Goal: Information Seeking & Learning: Learn about a topic

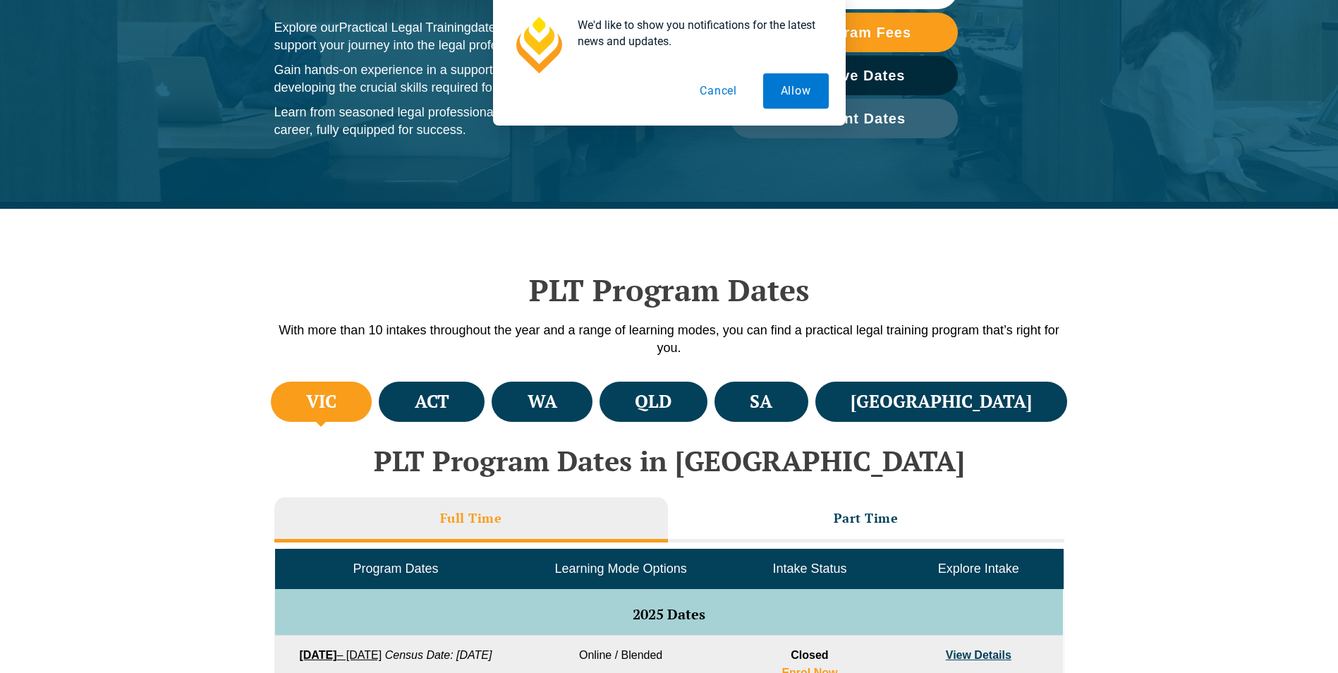
click at [337, 399] on h4 "VIC" at bounding box center [321, 401] width 30 height 23
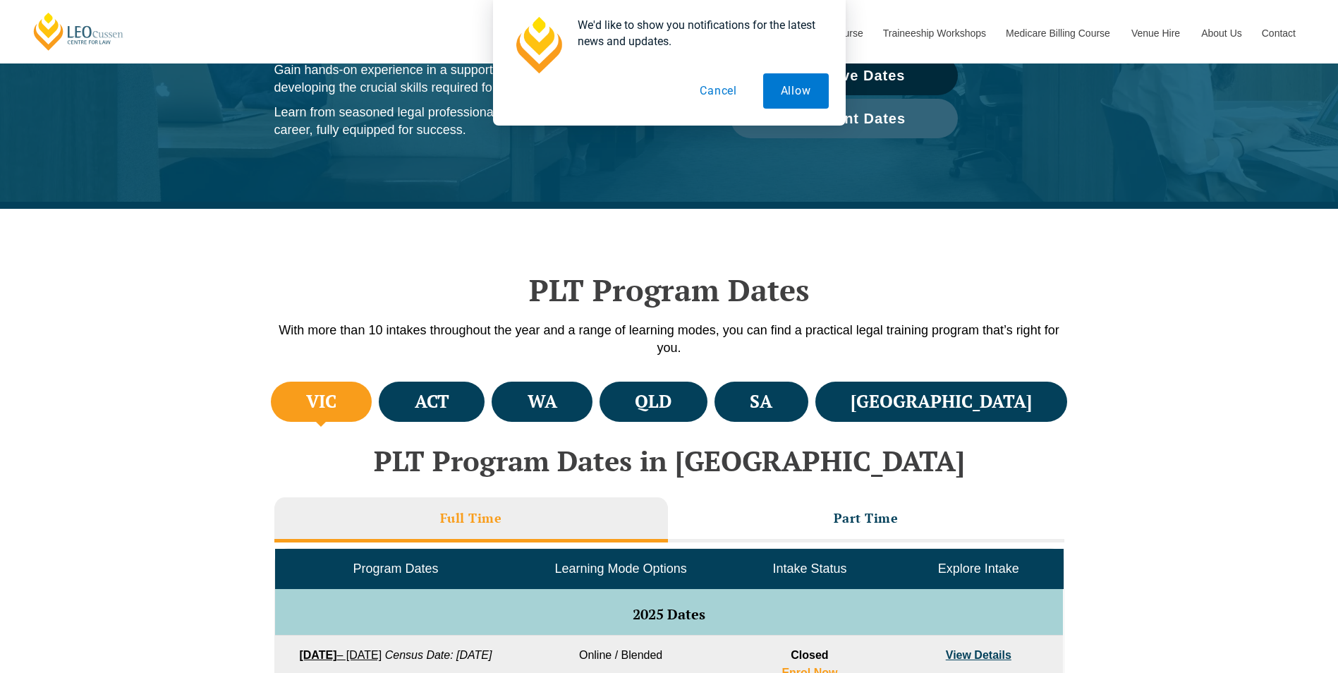
click at [724, 89] on button "Cancel" at bounding box center [718, 90] width 73 height 35
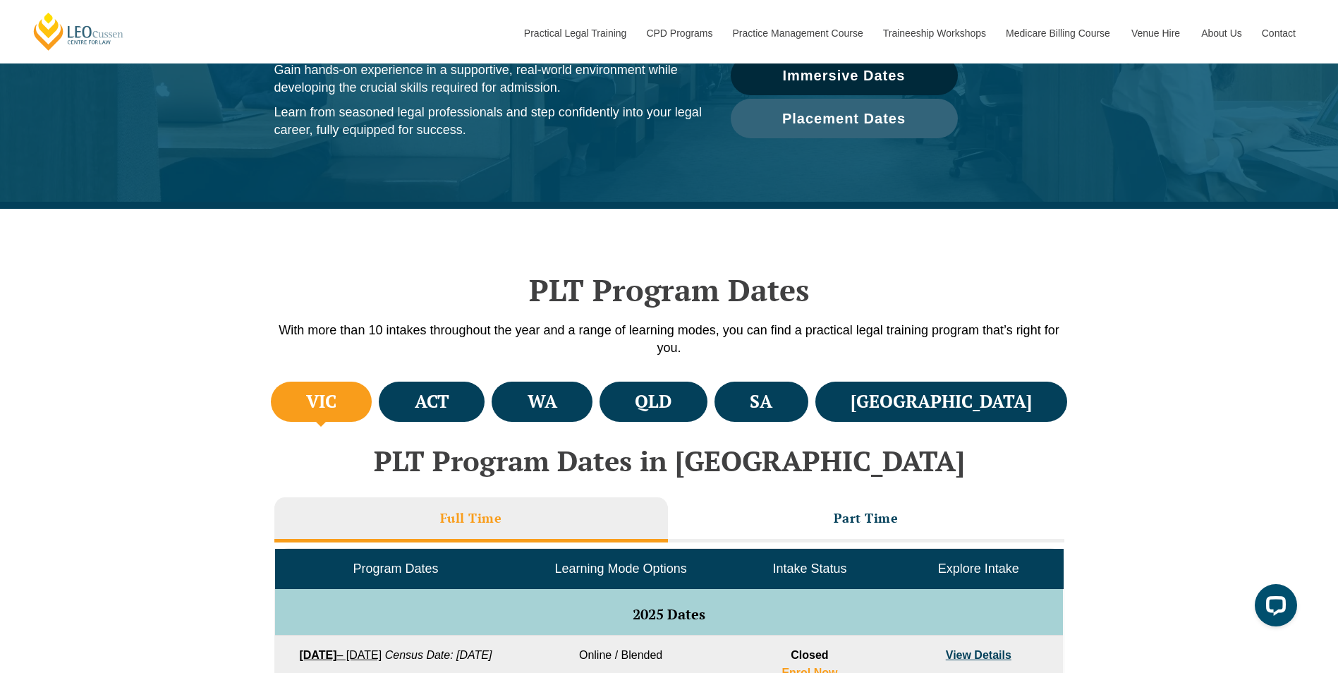
click at [337, 397] on h4 "VIC" at bounding box center [321, 401] width 30 height 23
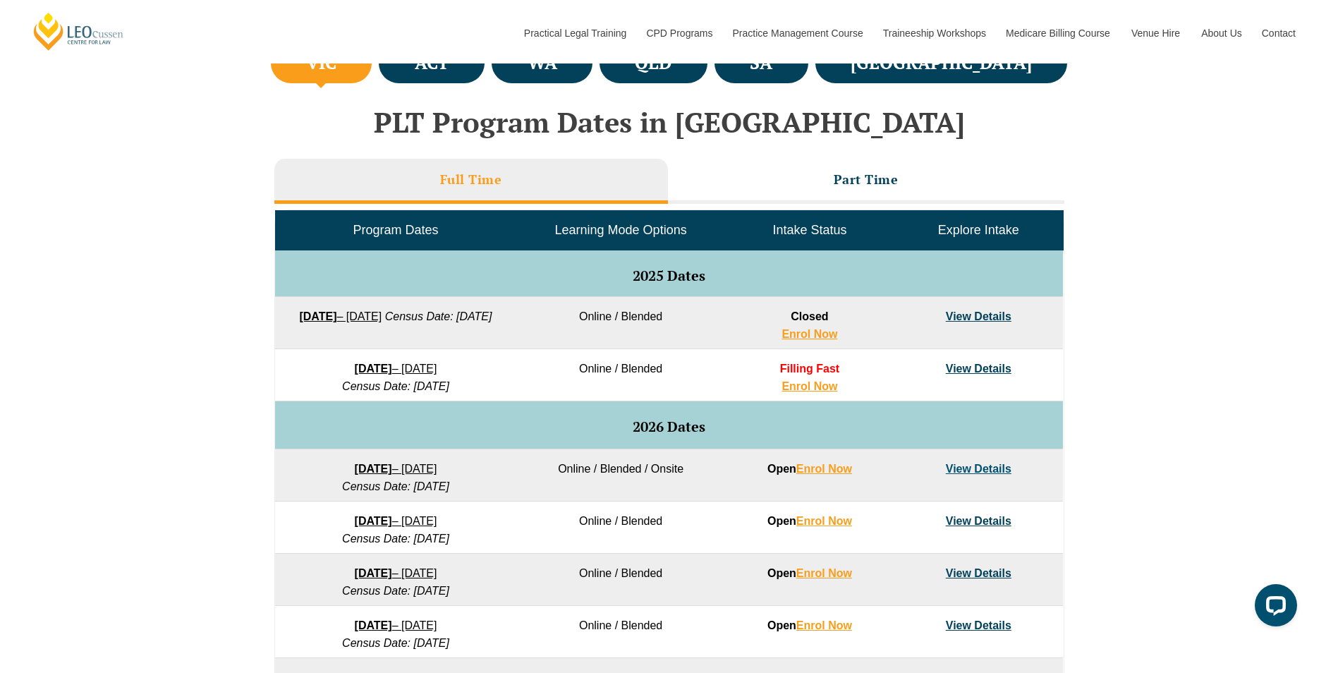
scroll to position [564, 0]
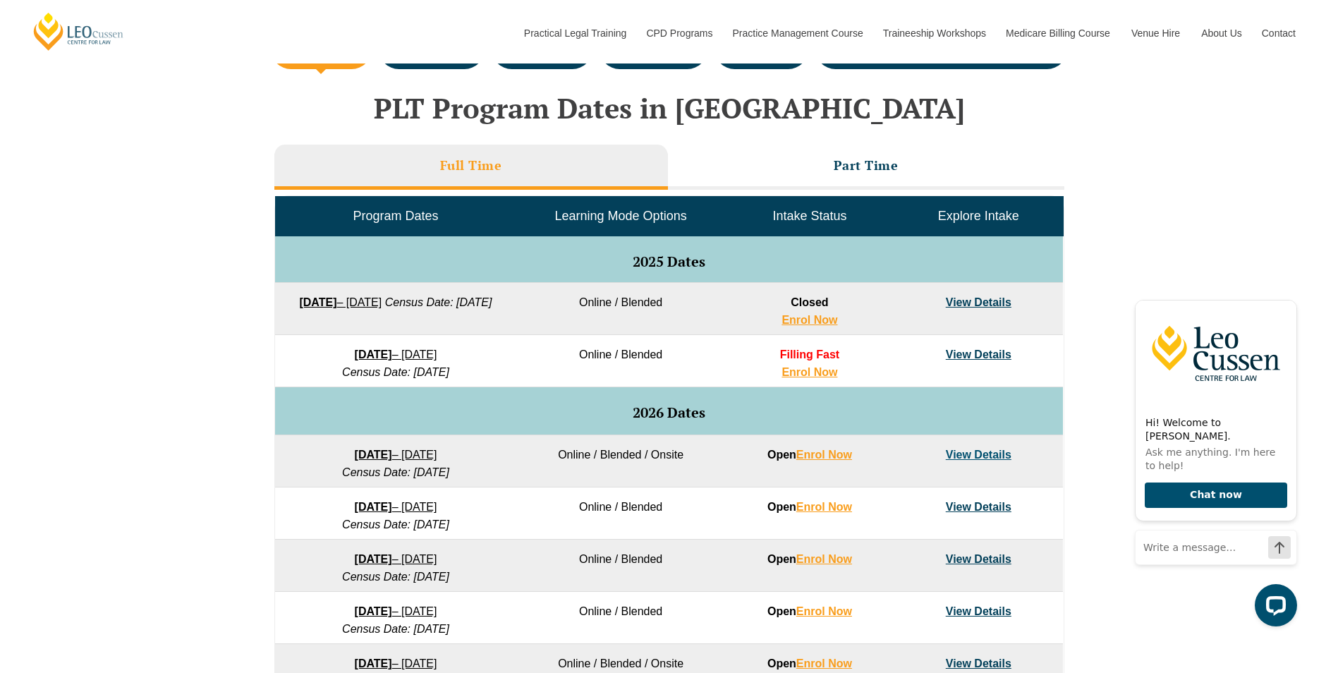
click at [984, 456] on link "View Details" at bounding box center [979, 455] width 66 height 12
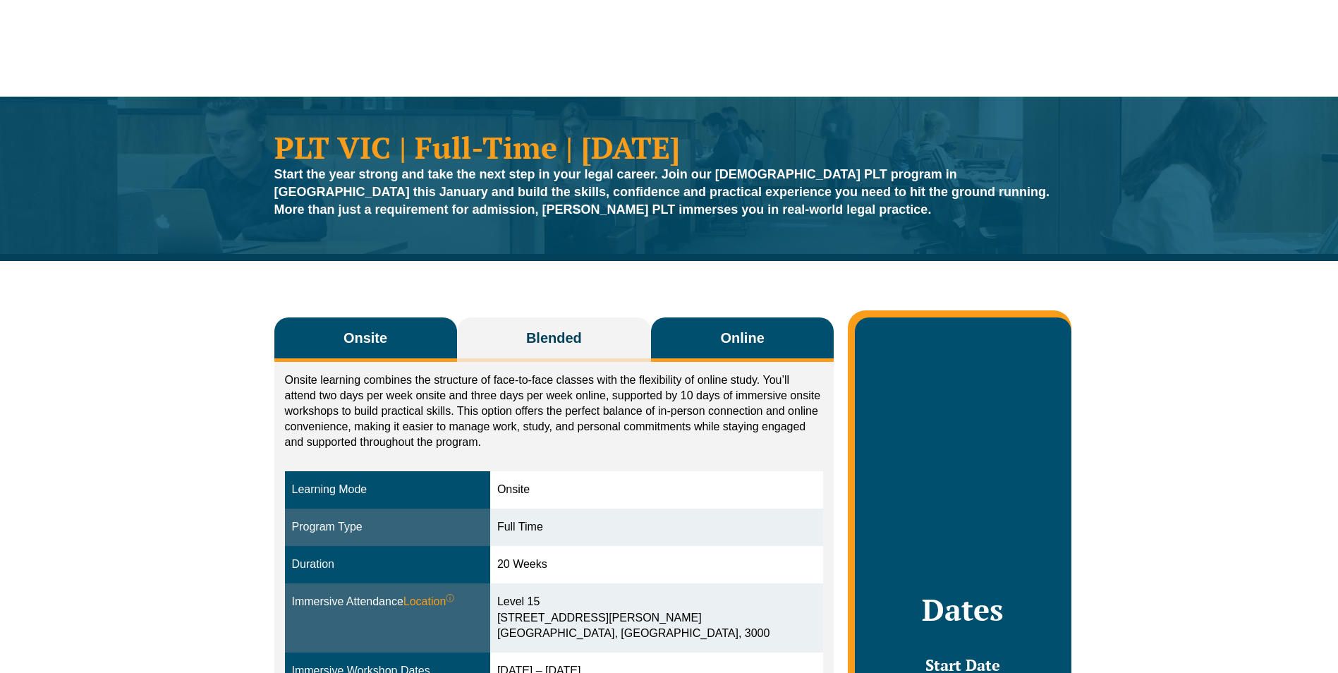
click at [747, 341] on span "Online" at bounding box center [743, 338] width 44 height 20
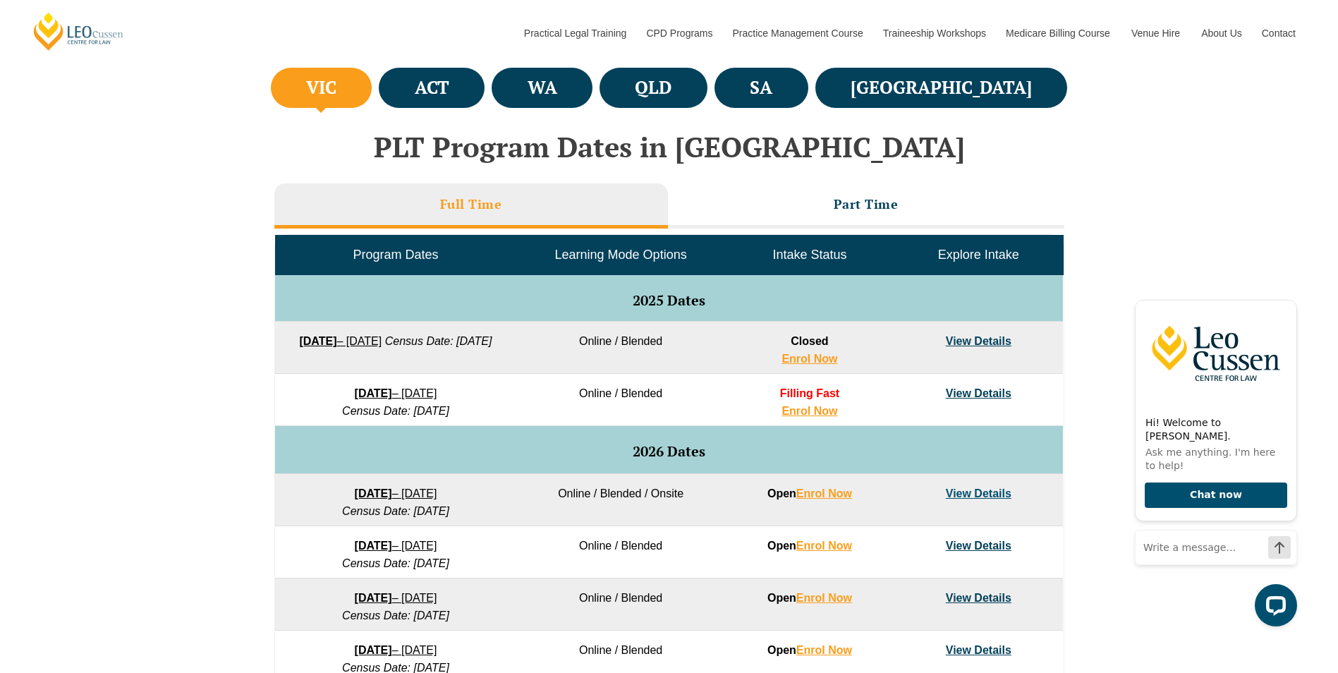
scroll to position [494, 0]
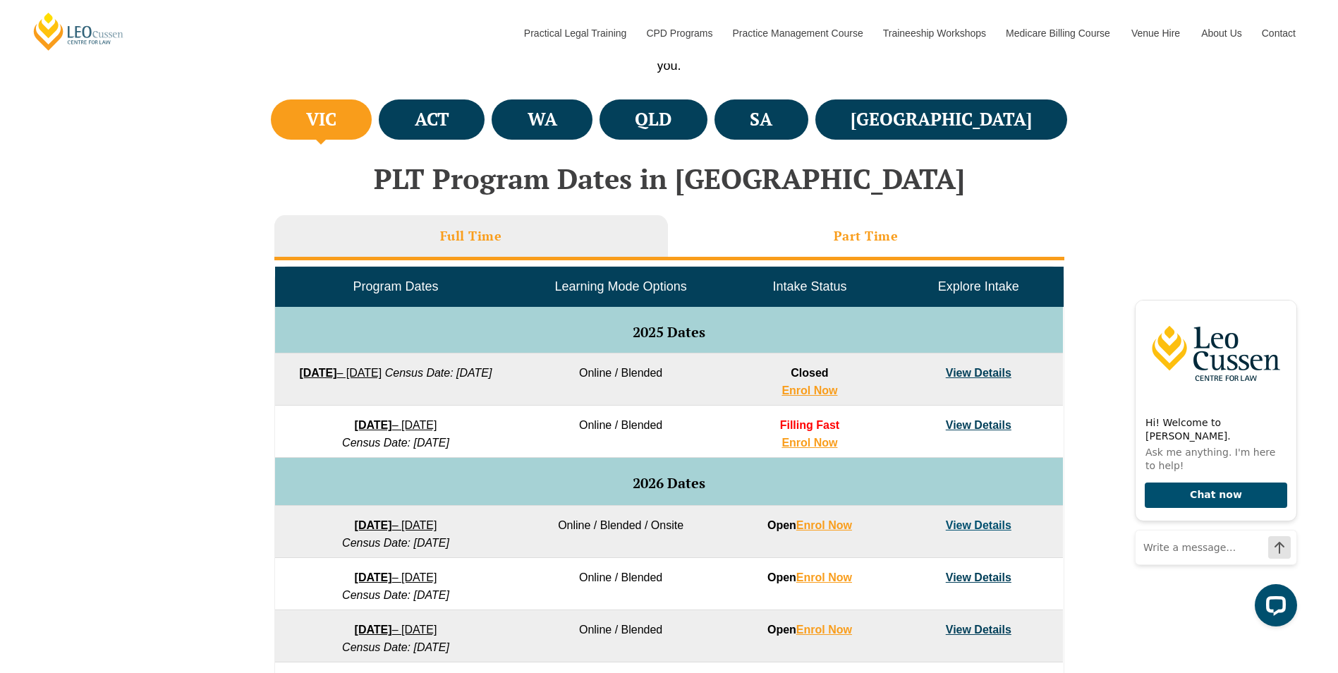
click at [849, 228] on h3 "Part Time" at bounding box center [866, 236] width 65 height 16
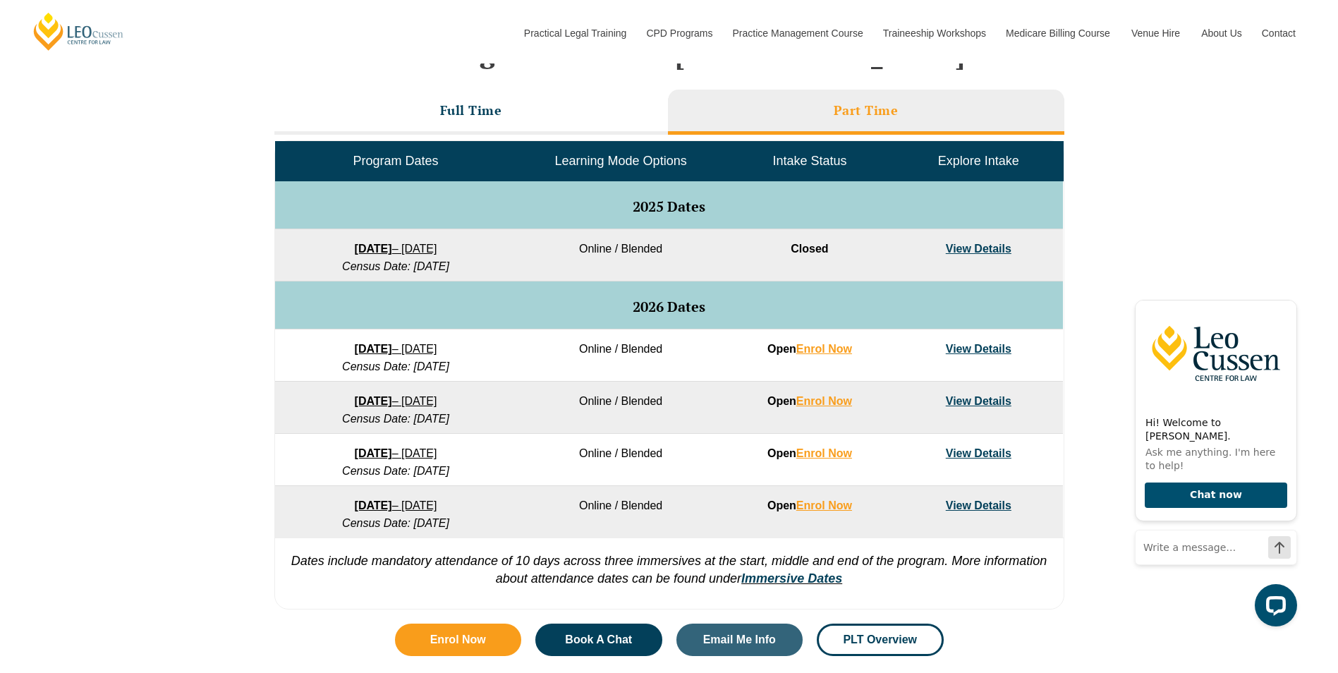
scroll to position [635, 0]
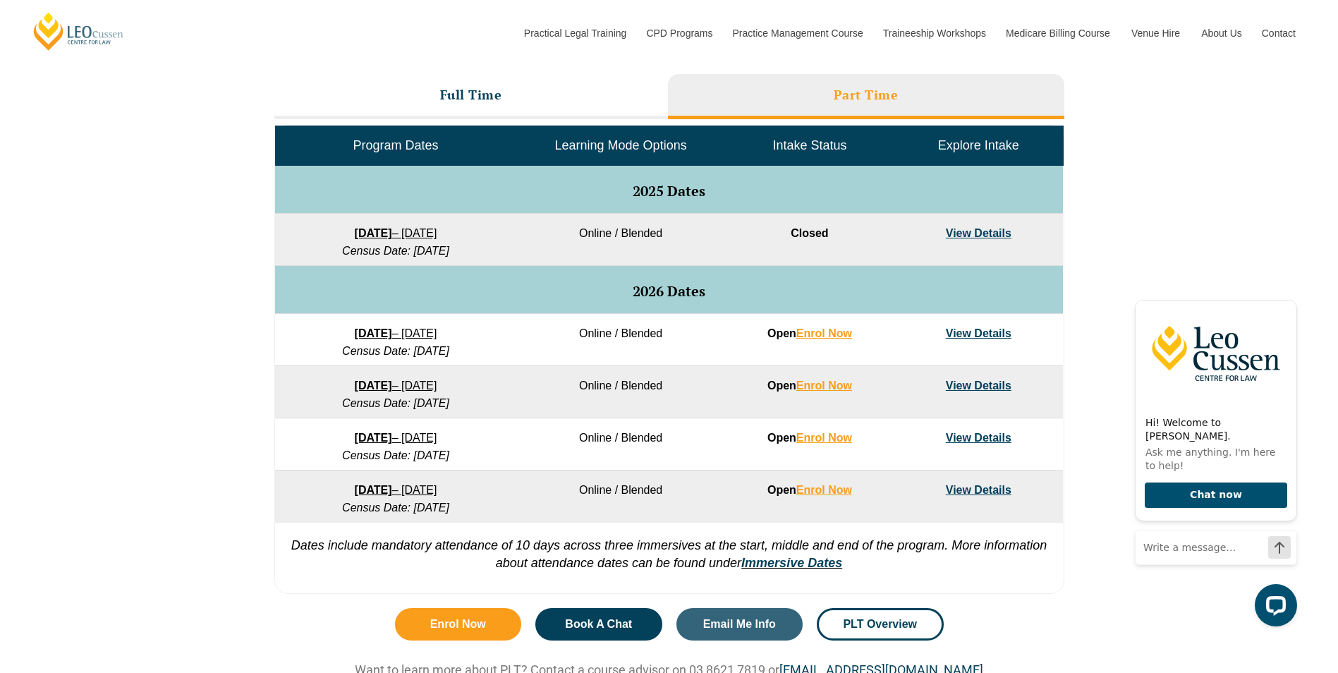
click at [964, 331] on link "View Details" at bounding box center [979, 333] width 66 height 12
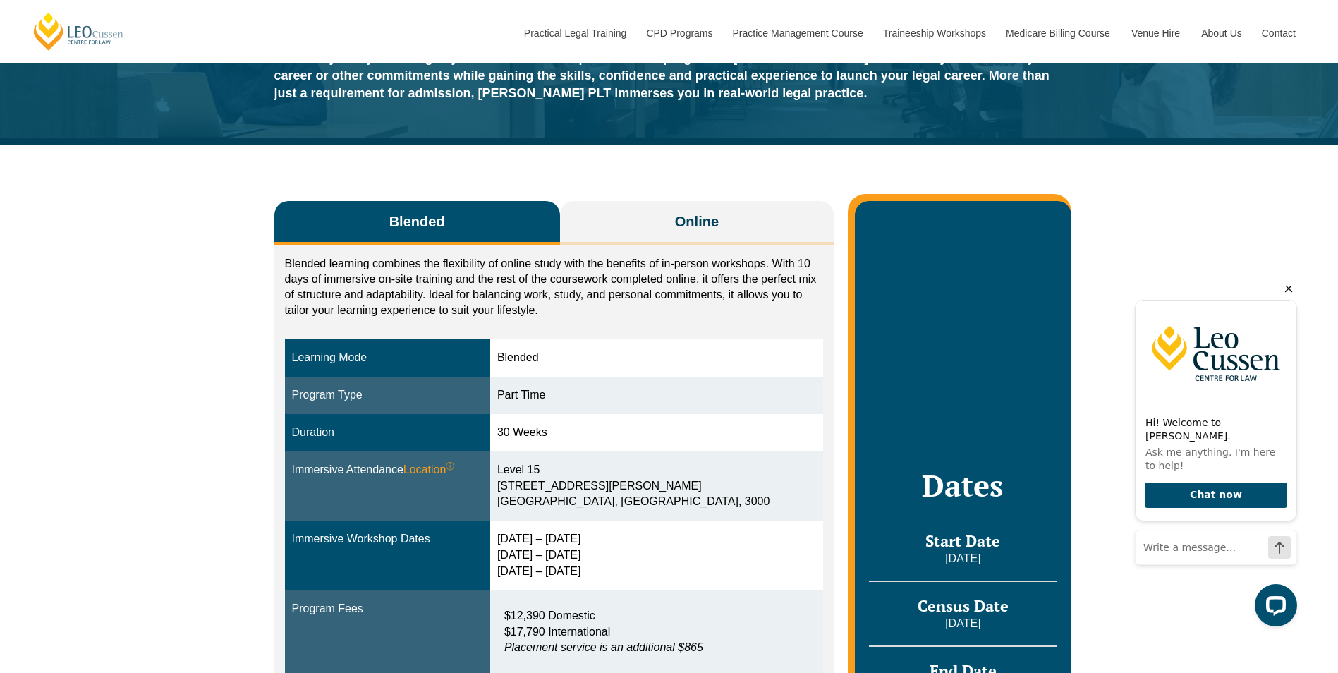
scroll to position [141, 0]
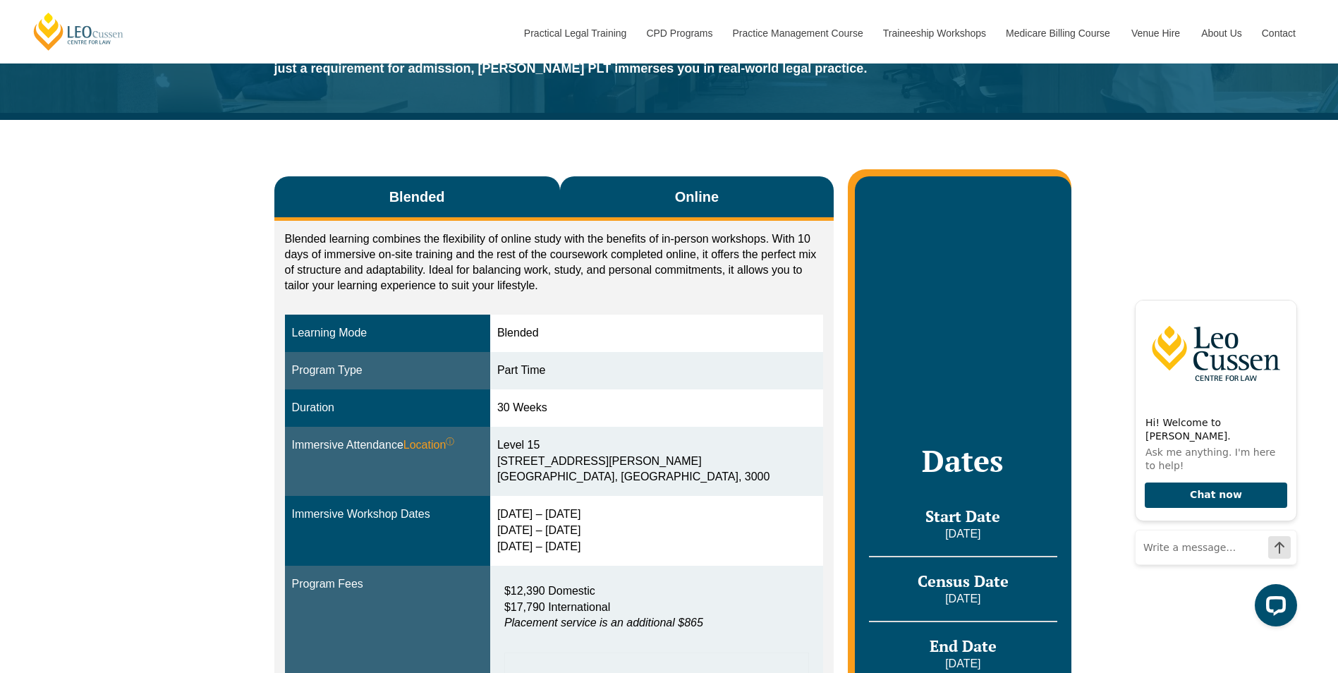
click at [695, 201] on span "Online" at bounding box center [697, 197] width 44 height 20
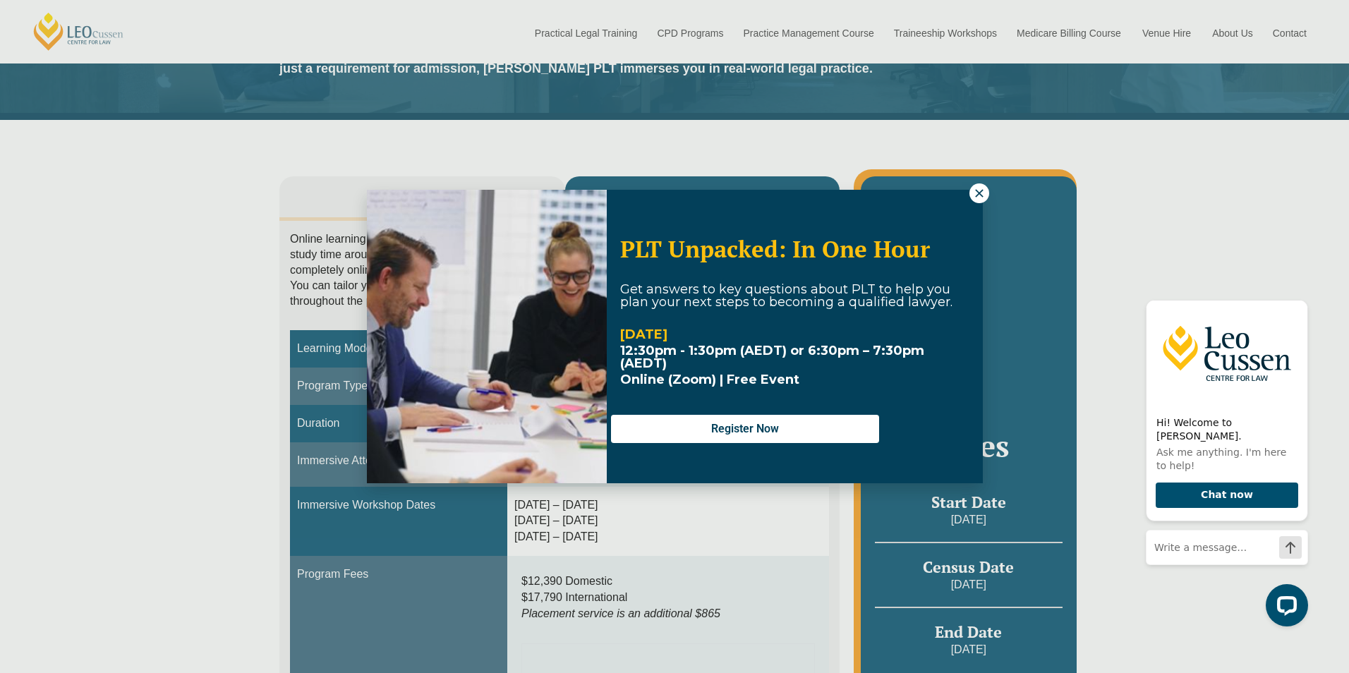
click at [981, 191] on icon at bounding box center [979, 193] width 8 height 8
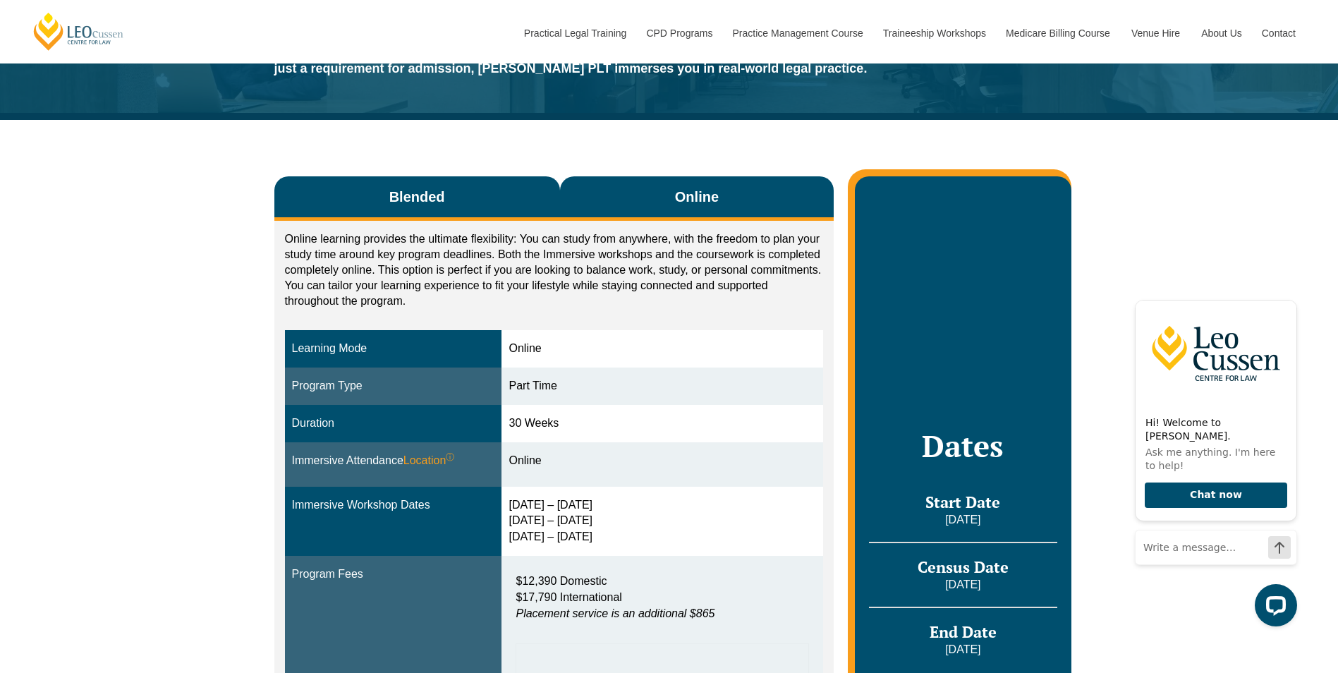
click at [414, 195] on span "Blended" at bounding box center [417, 197] width 56 height 20
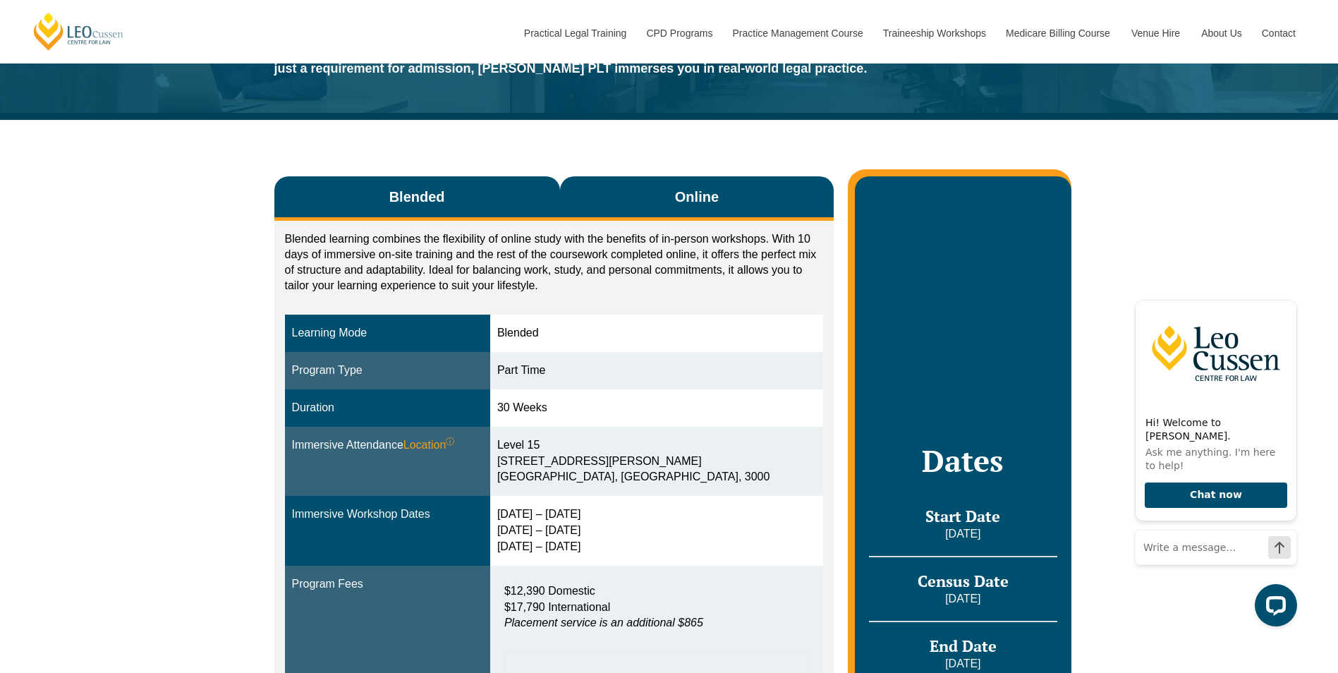
click at [725, 198] on button "Online" at bounding box center [697, 198] width 274 height 44
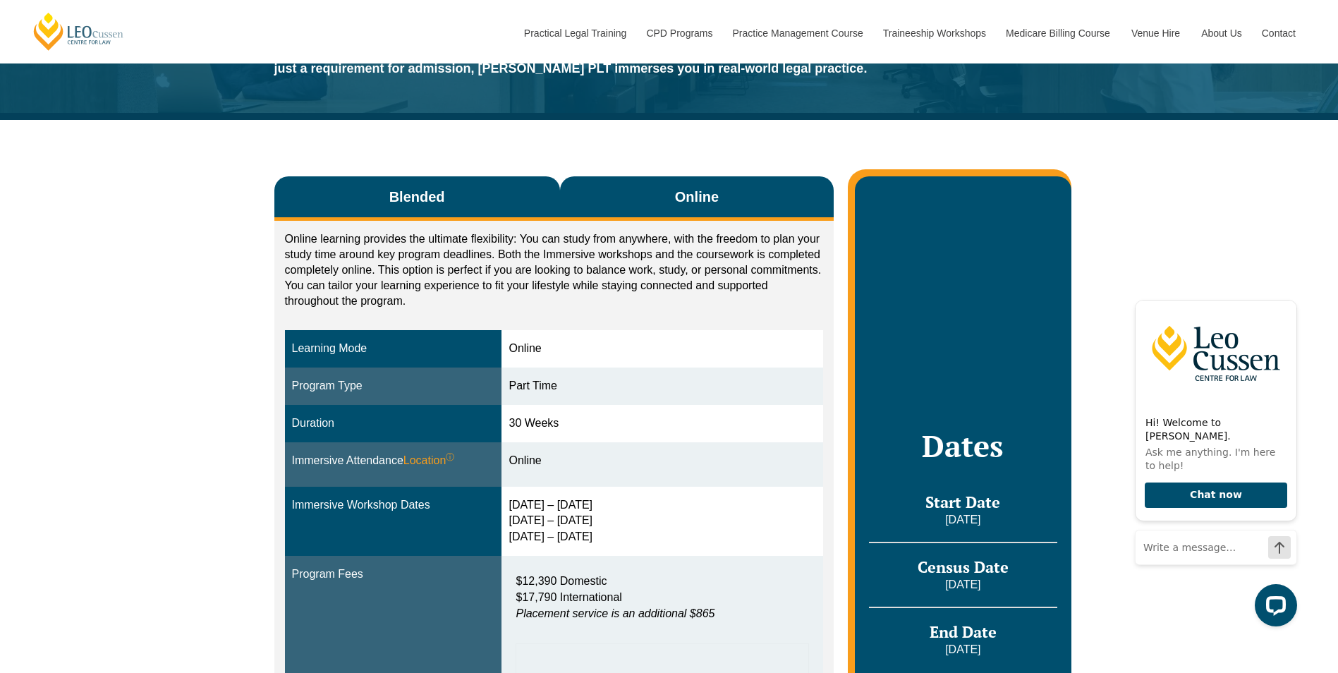
click at [438, 191] on span "Blended" at bounding box center [417, 197] width 56 height 20
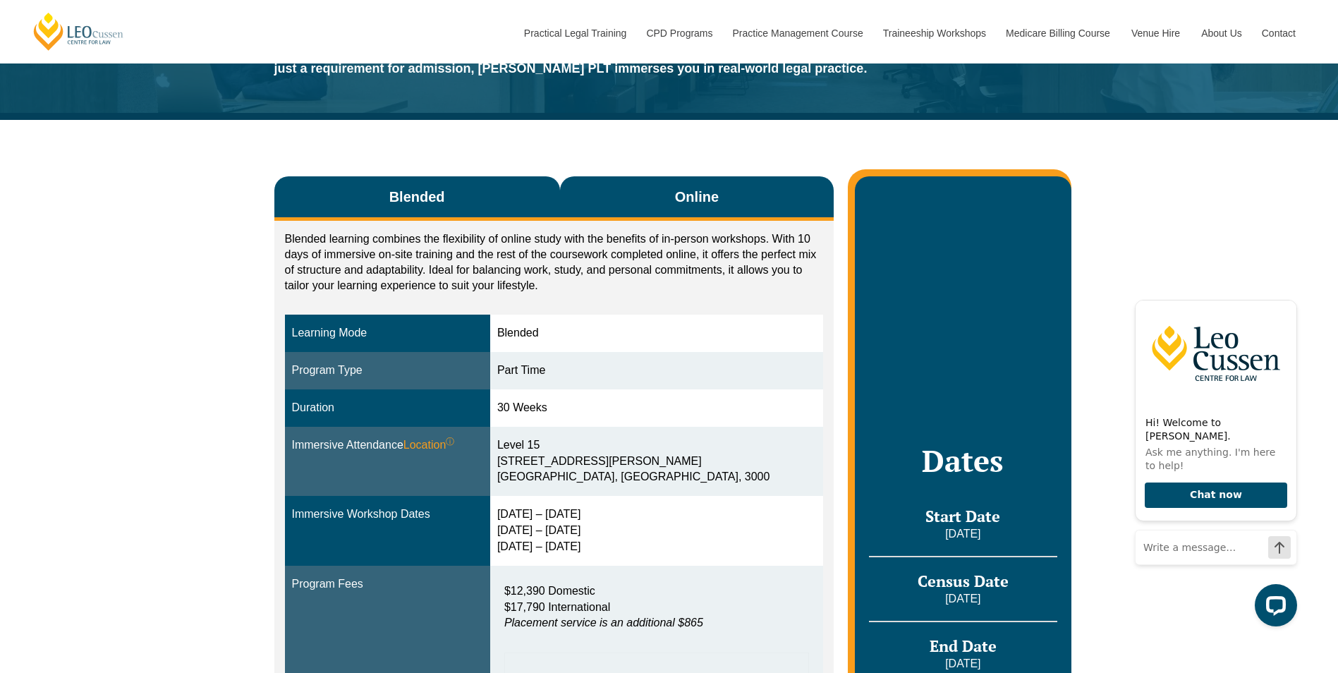
click at [664, 203] on button "Online" at bounding box center [697, 198] width 274 height 44
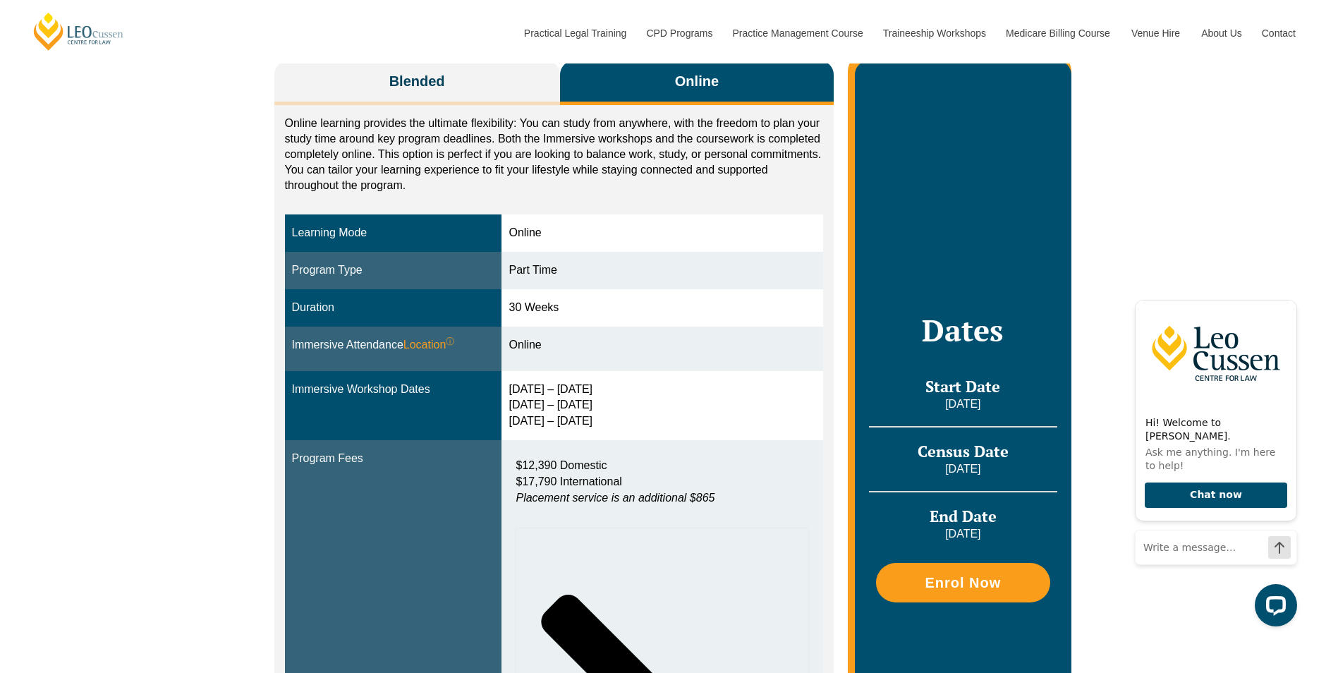
scroll to position [282, 0]
